Goal: Find specific page/section: Find specific page/section

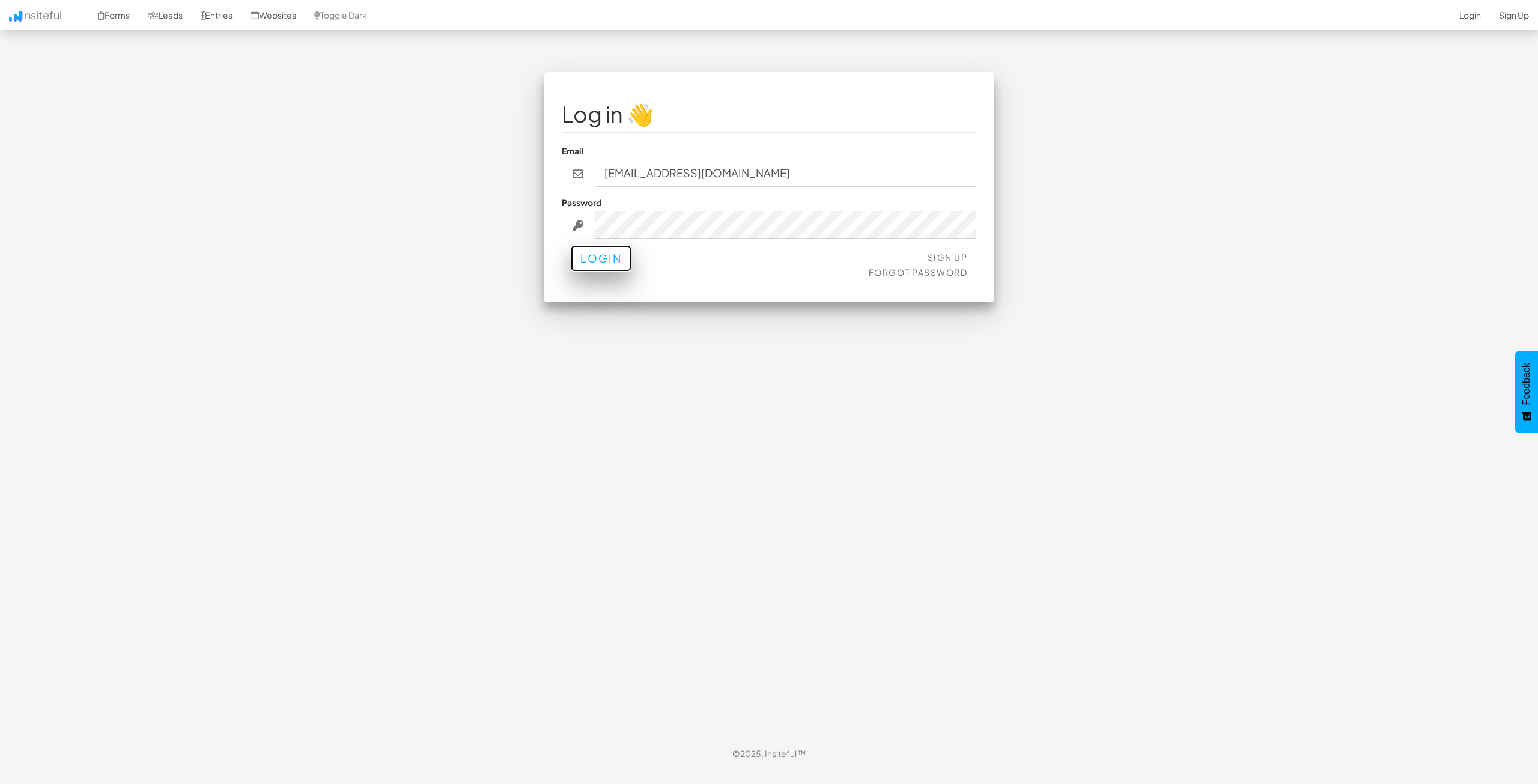
click at [628, 262] on button "Login" at bounding box center [601, 258] width 60 height 26
type button "Login"
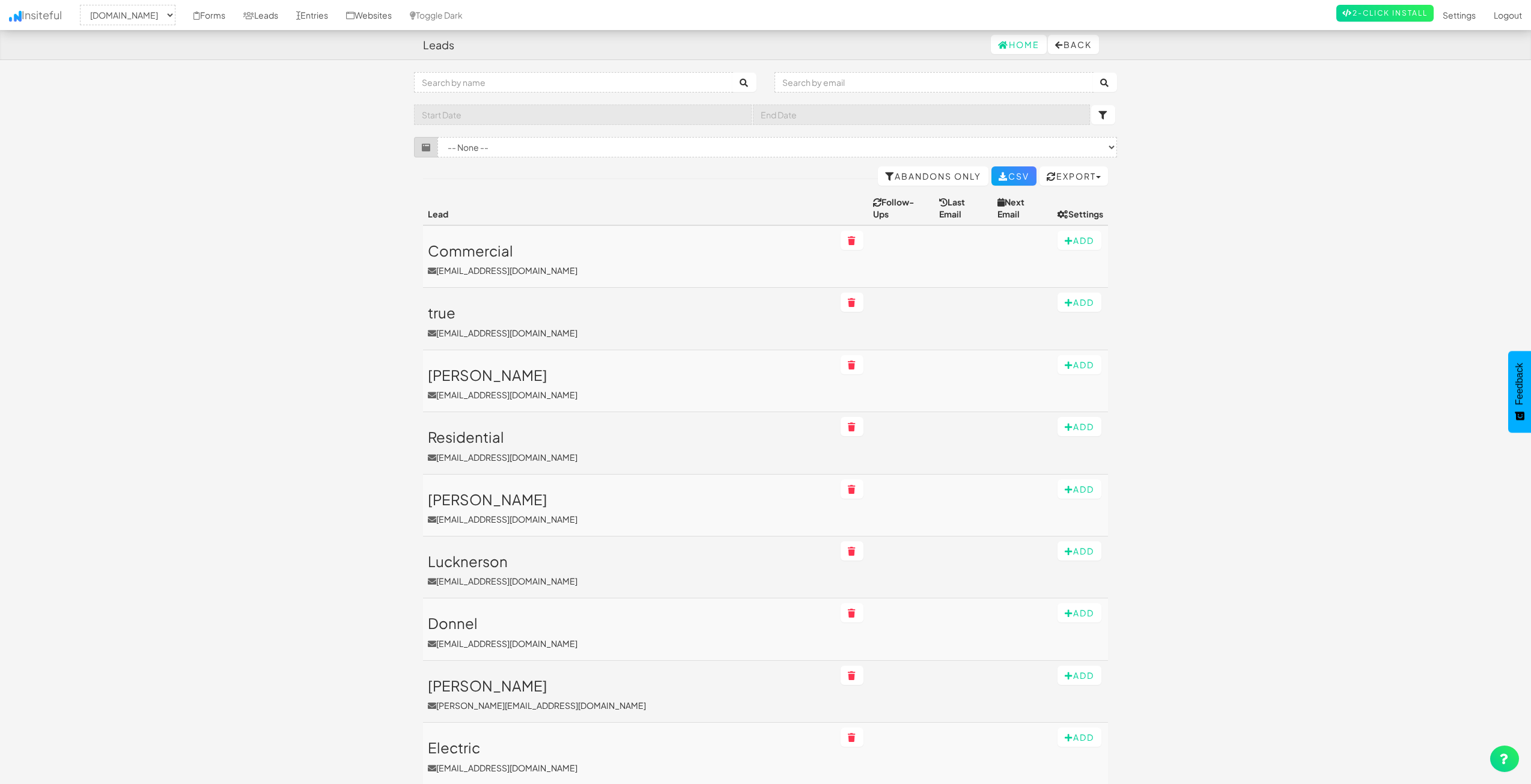
select select "2362"
click at [287, 19] on link "Leads" at bounding box center [260, 15] width 53 height 30
select select "2362"
click at [301, 11] on icon at bounding box center [299, 15] width 4 height 9
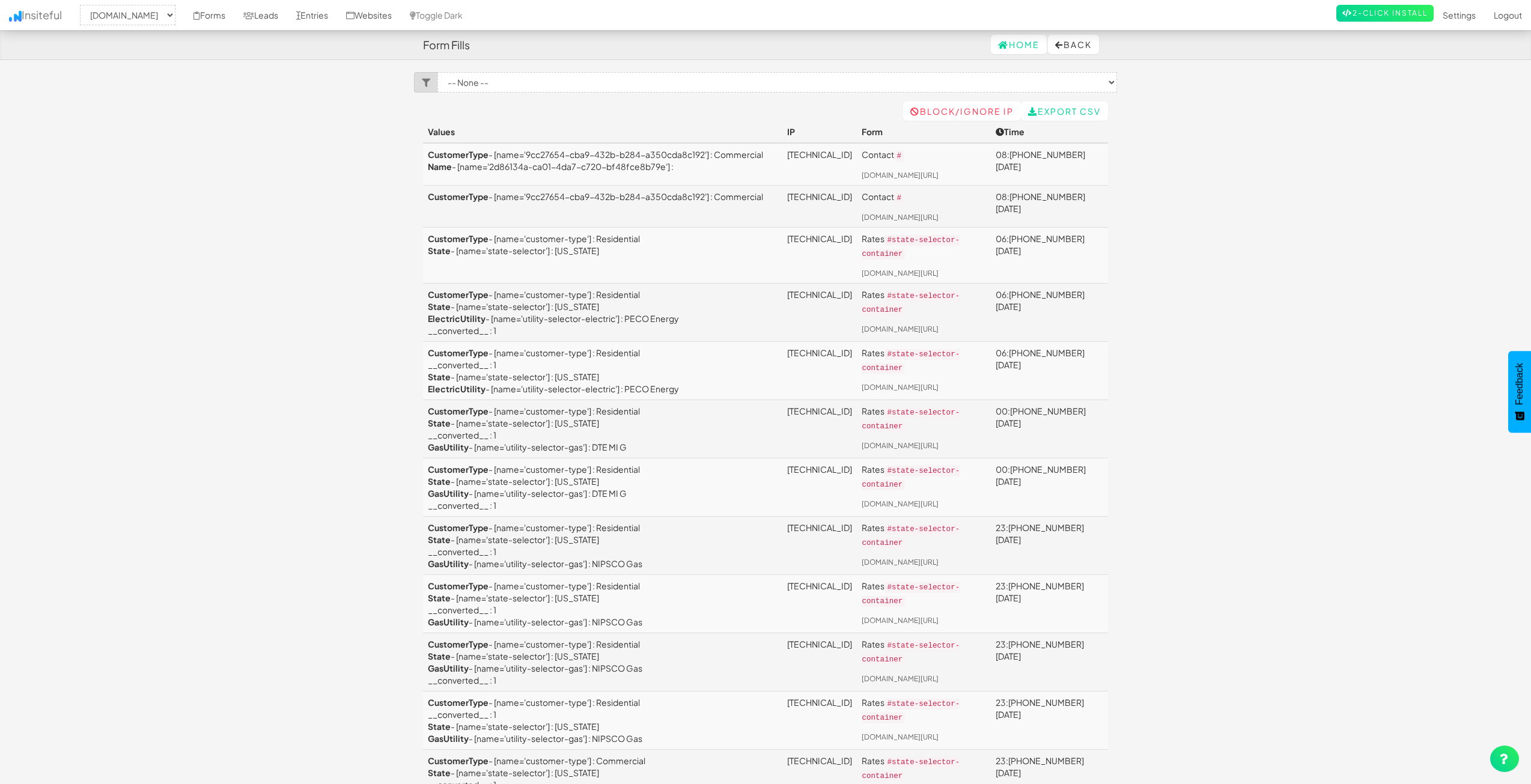
select select "2362"
